Goal: Task Accomplishment & Management: Complete application form

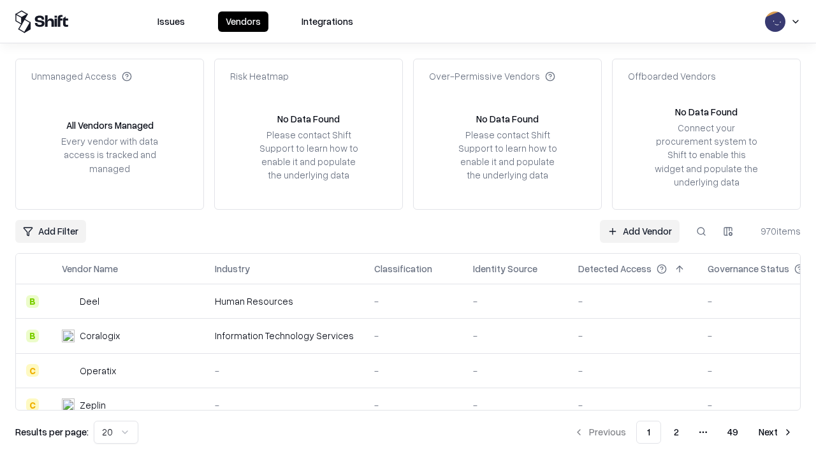
click at [639, 231] on link "Add Vendor" at bounding box center [640, 231] width 80 height 23
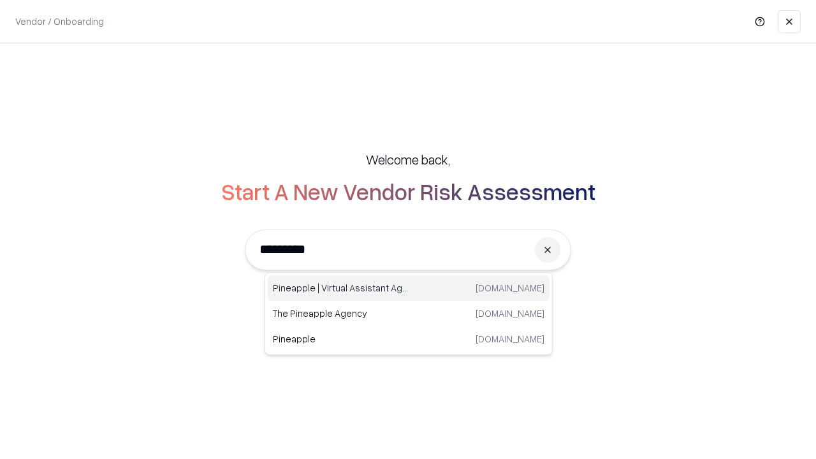
click at [409, 288] on div "Pineapple | Virtual Assistant Agency [DOMAIN_NAME]" at bounding box center [409, 288] width 282 height 26
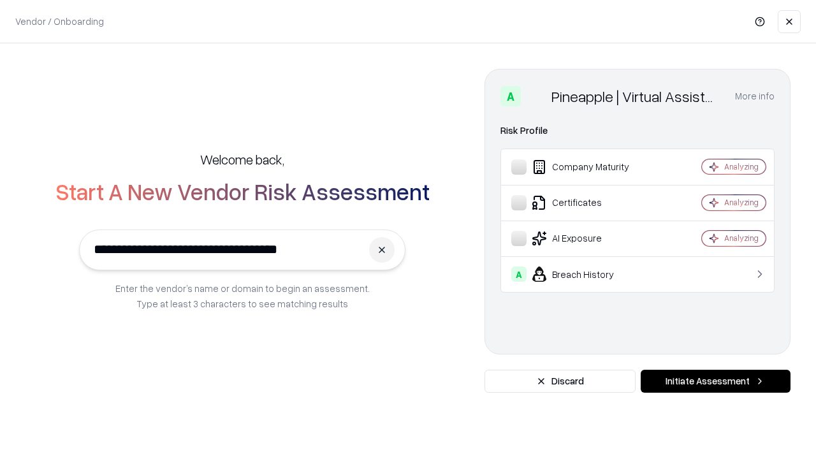
type input "**********"
click at [715, 381] on button "Initiate Assessment" at bounding box center [716, 381] width 150 height 23
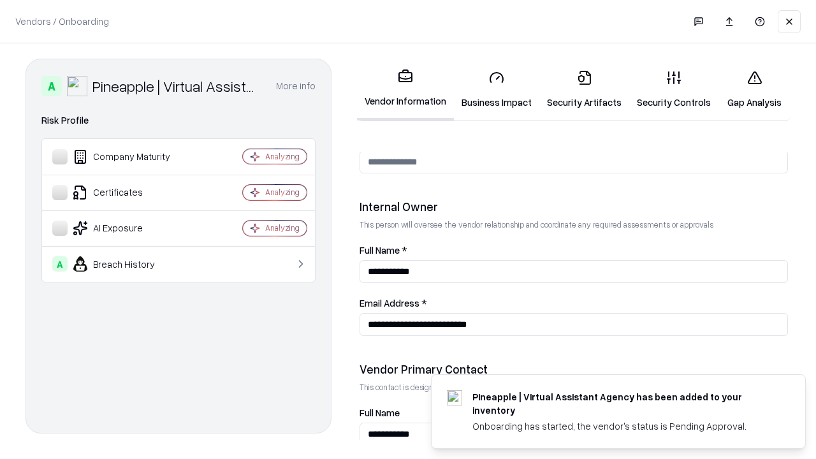
scroll to position [660, 0]
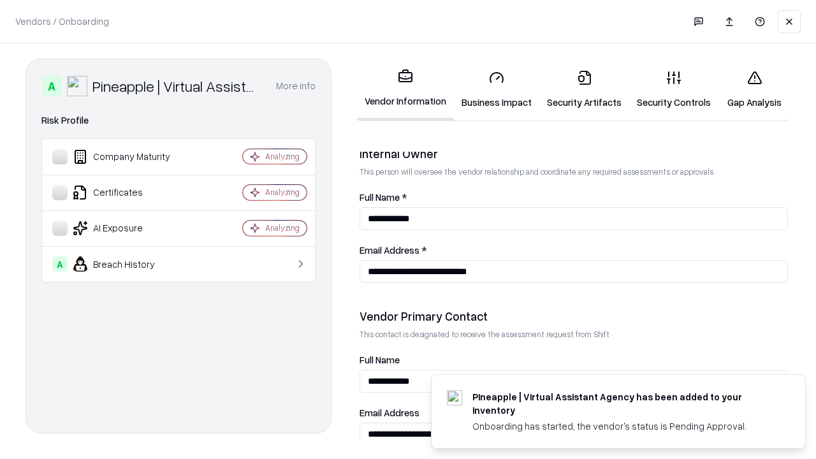
click at [497, 89] on link "Business Impact" at bounding box center [496, 89] width 85 height 59
click at [584, 89] on link "Security Artifacts" at bounding box center [584, 89] width 90 height 59
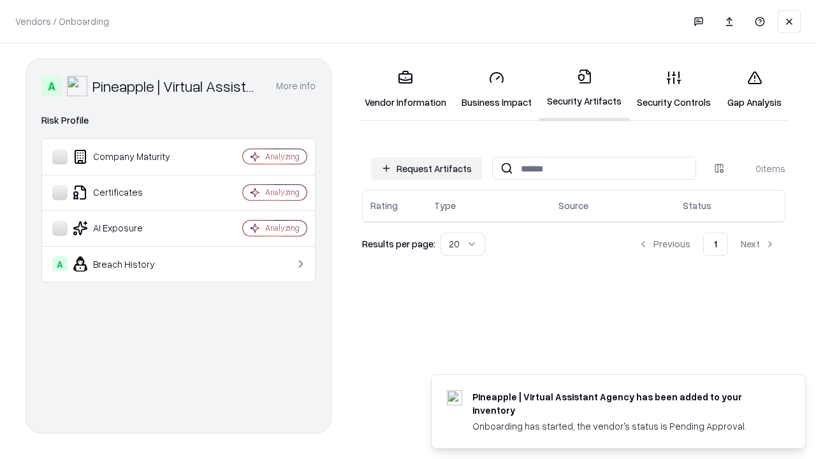
click at [427, 168] on button "Request Artifacts" at bounding box center [426, 168] width 111 height 23
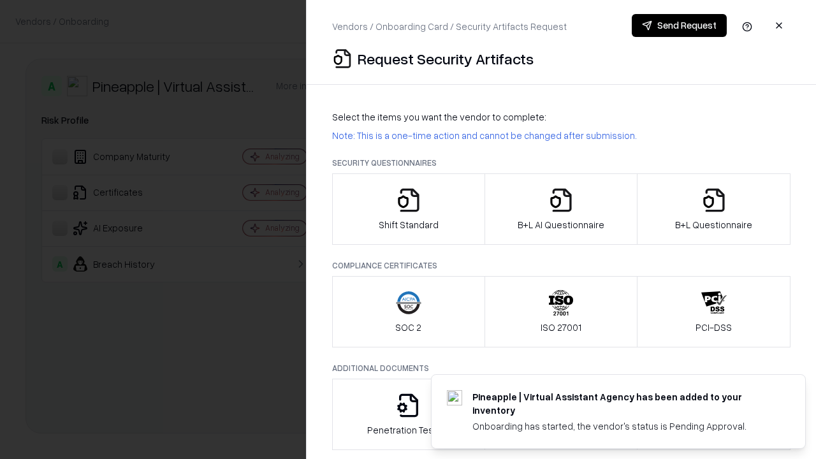
click at [408, 209] on icon "button" at bounding box center [409, 200] width 26 height 26
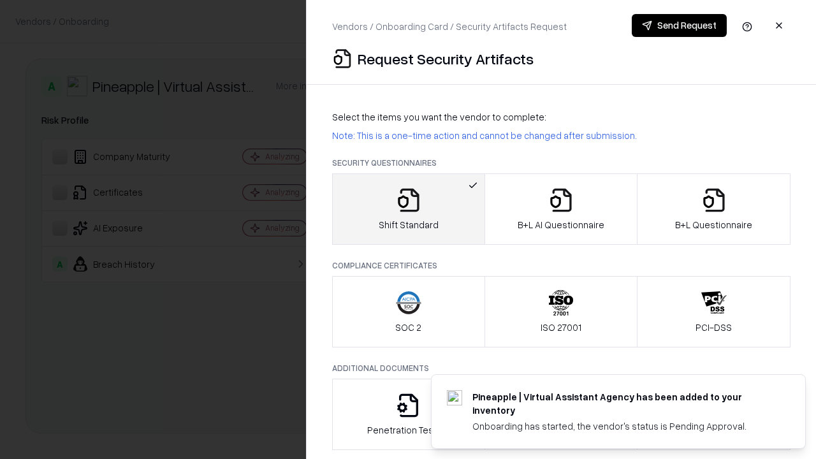
click at [679, 26] on button "Send Request" at bounding box center [679, 25] width 95 height 23
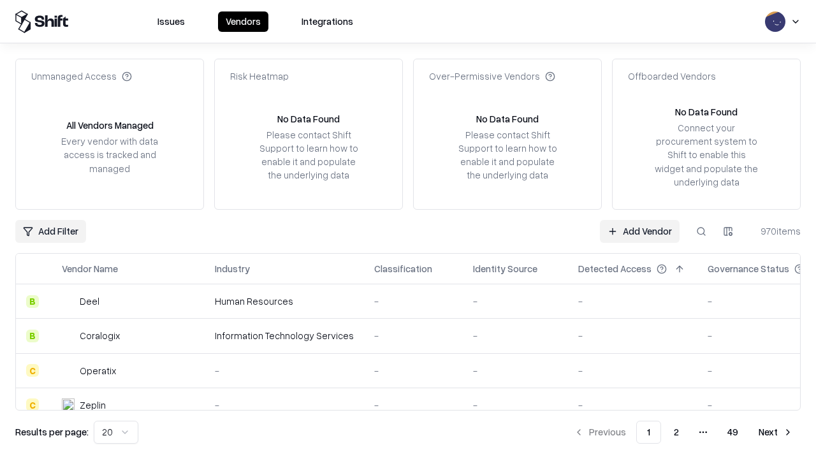
click at [701, 231] on button at bounding box center [701, 231] width 23 height 23
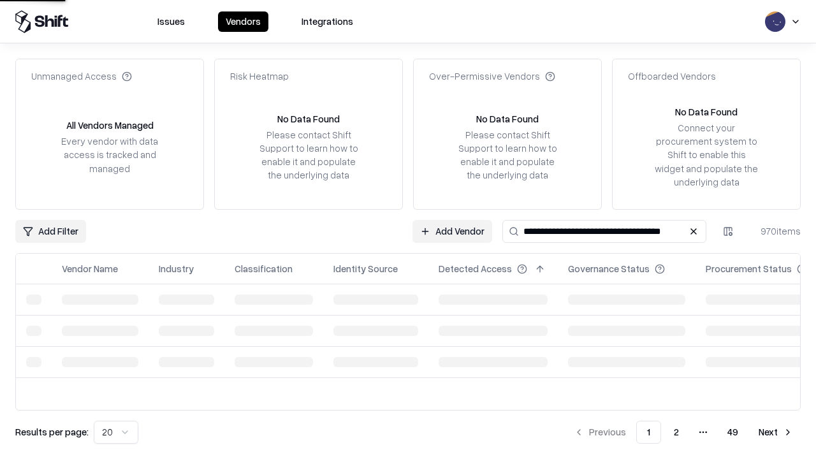
type input "**********"
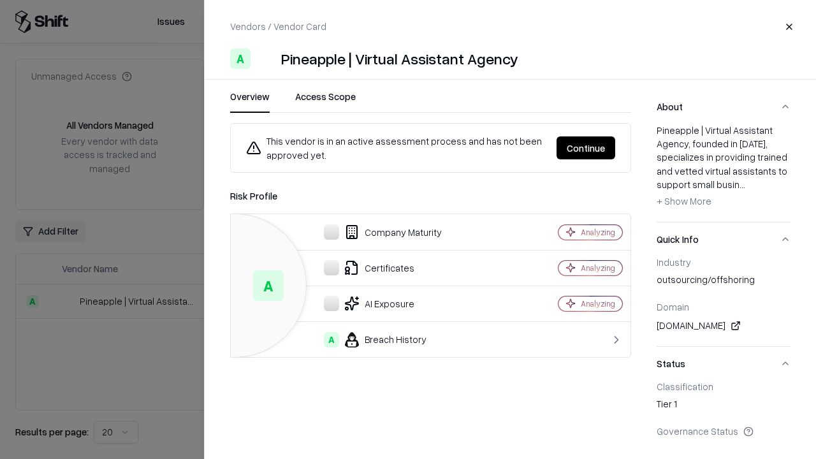
click at [586, 148] on button "Continue" at bounding box center [586, 147] width 59 height 23
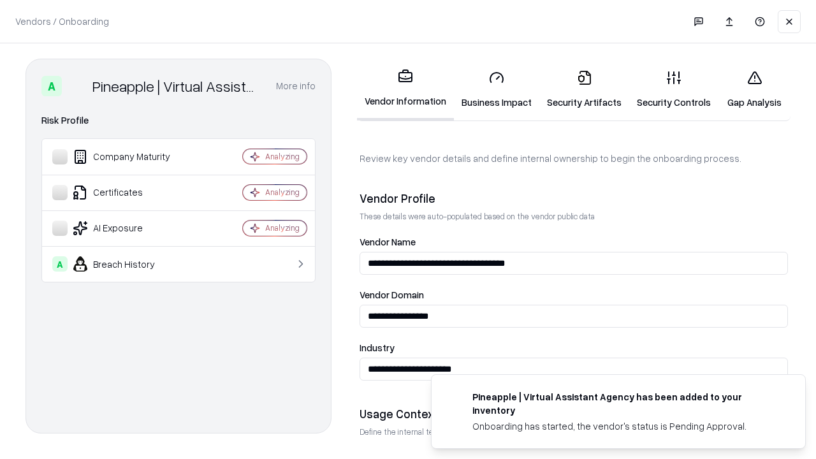
click at [584, 89] on link "Security Artifacts" at bounding box center [584, 89] width 90 height 59
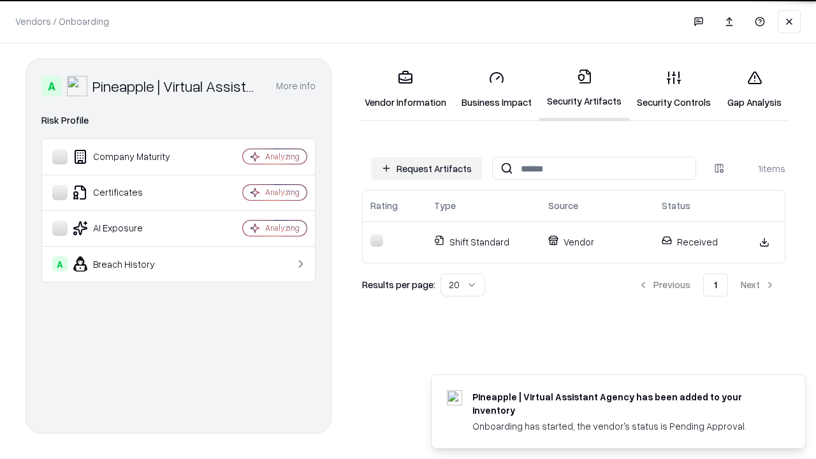
click at [754, 89] on link "Gap Analysis" at bounding box center [755, 89] width 72 height 59
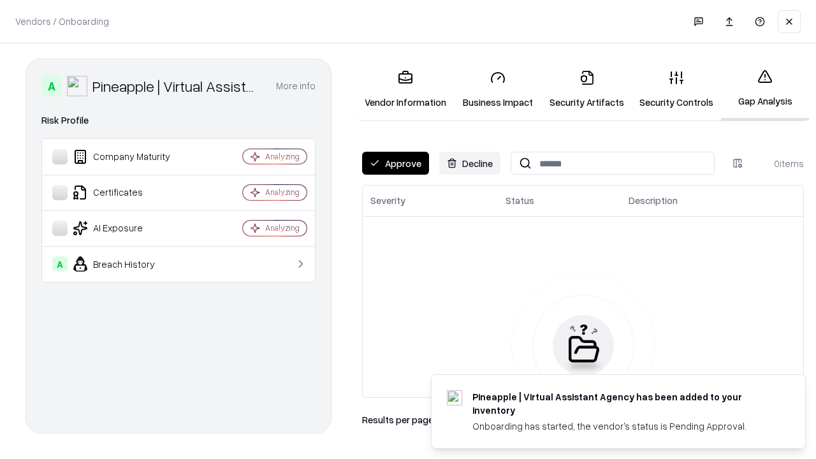
click at [395, 163] on button "Approve" at bounding box center [395, 163] width 67 height 23
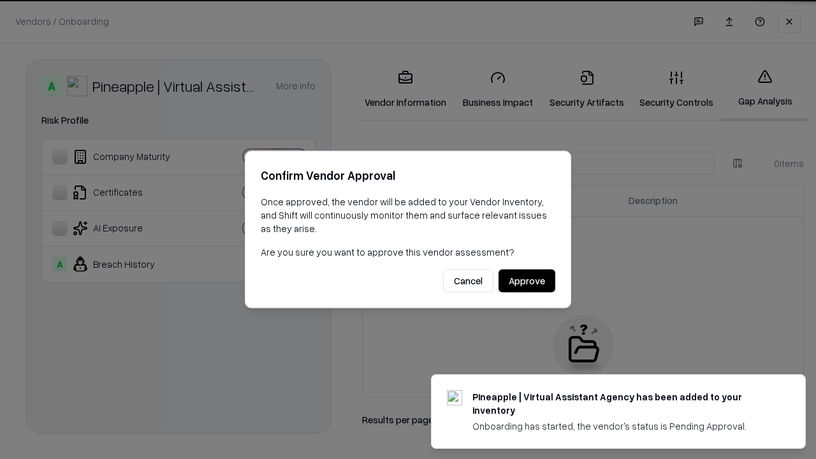
click at [527, 281] on button "Approve" at bounding box center [527, 281] width 57 height 23
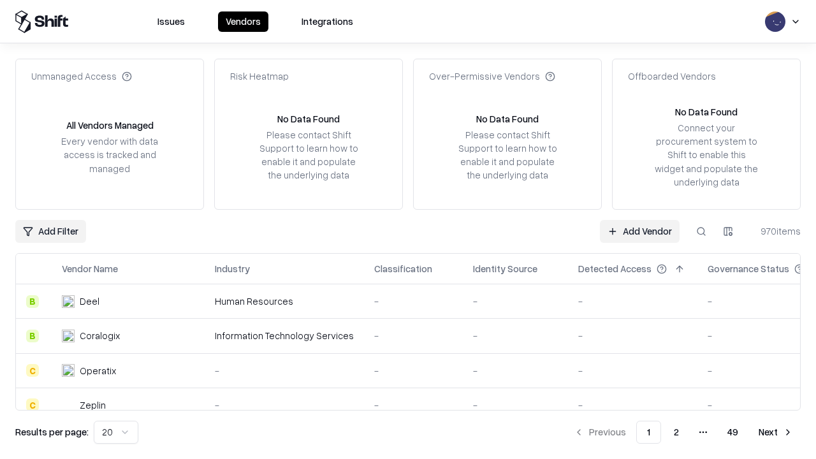
type input "**********"
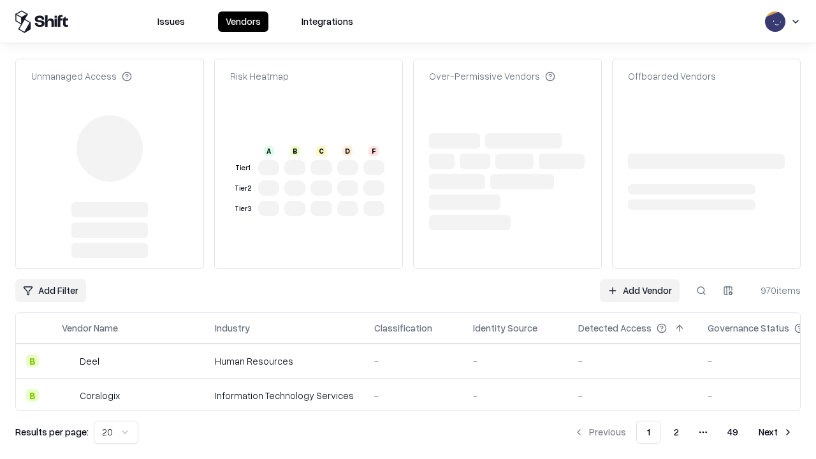
click at [639, 279] on link "Add Vendor" at bounding box center [640, 290] width 80 height 23
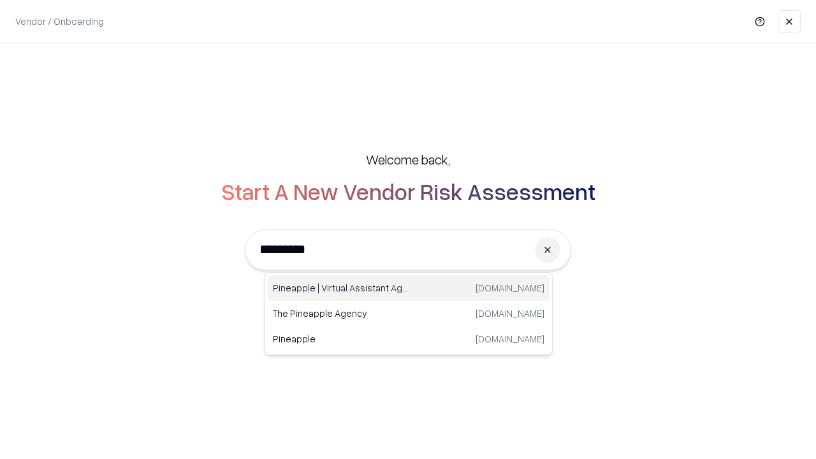
click at [409, 288] on div "Pineapple | Virtual Assistant Agency [DOMAIN_NAME]" at bounding box center [409, 288] width 282 height 26
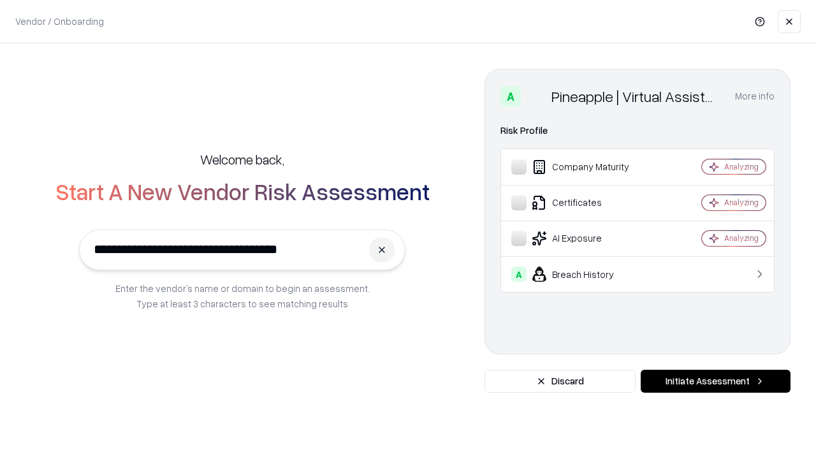
type input "**********"
click at [715, 381] on button "Initiate Assessment" at bounding box center [716, 381] width 150 height 23
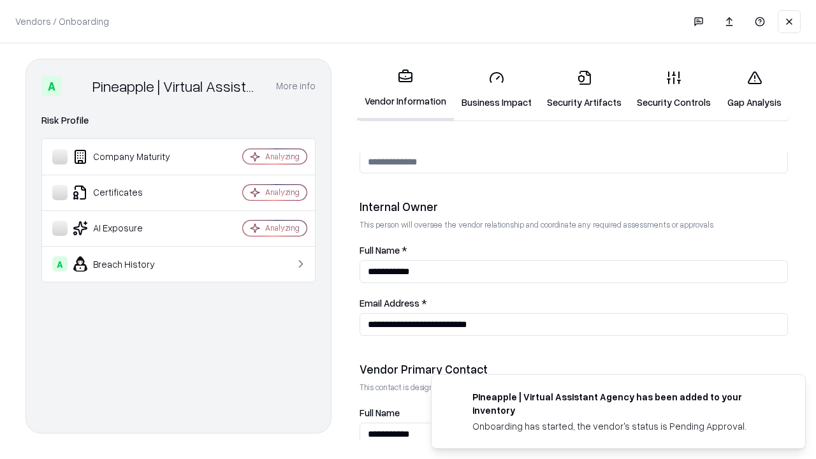
scroll to position [660, 0]
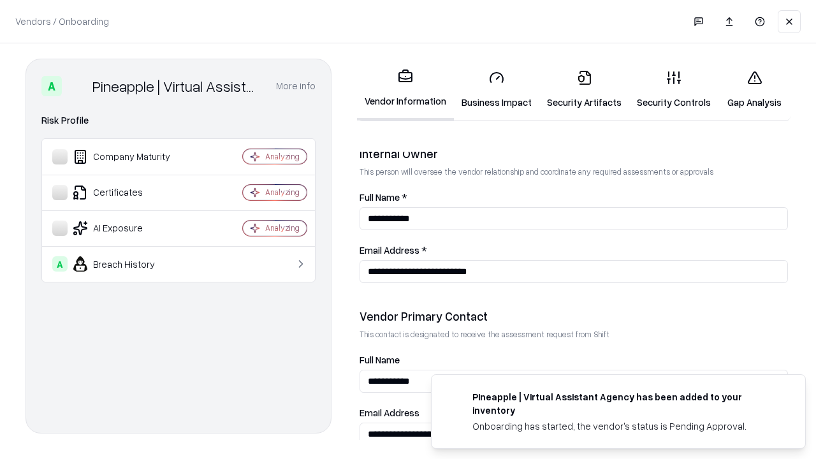
click at [754, 89] on link "Gap Analysis" at bounding box center [755, 89] width 72 height 59
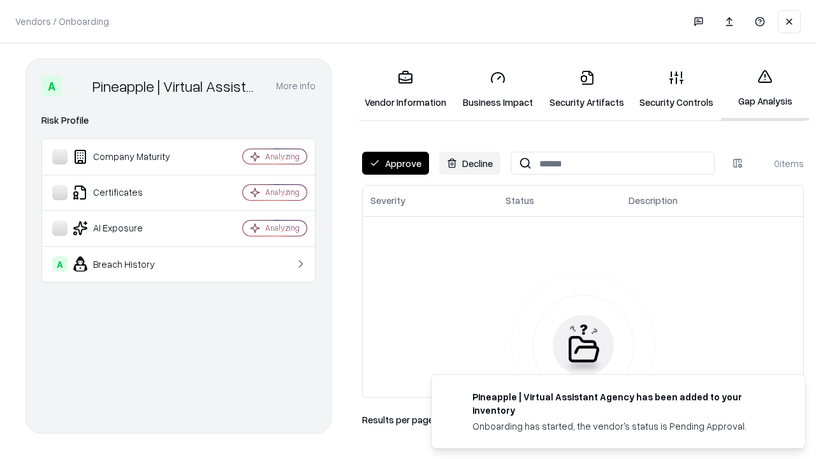
click at [395, 163] on button "Approve" at bounding box center [395, 163] width 67 height 23
